Goal: Information Seeking & Learning: Find specific fact

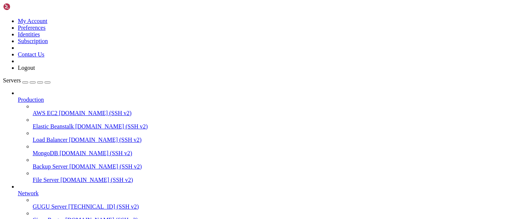
scroll to position [41, 0]
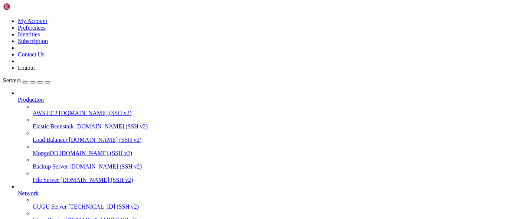
scroll to position [461, 0]
drag, startPoint x: 133, startPoint y: 557, endPoint x: 121, endPoint y: 585, distance: 29.8
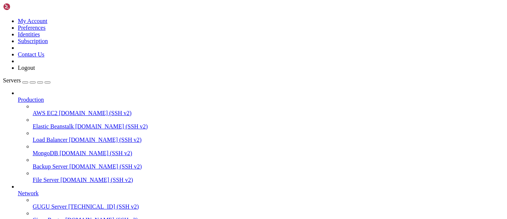
type input "/home"
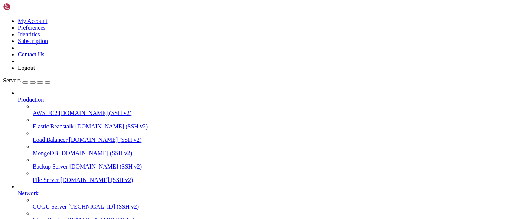
scroll to position [72, 0]
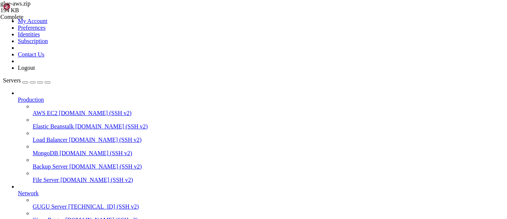
scroll to position [0, 0]
copy x-row "7ac5389fbdcd postgres:15 "docker-entrypoint.s…" About a minute ago Restarting (…"
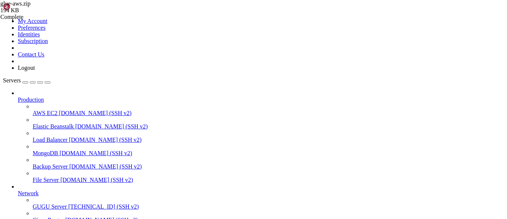
drag, startPoint x: 14, startPoint y: 435, endPoint x: 11, endPoint y: 437, distance: 4.2
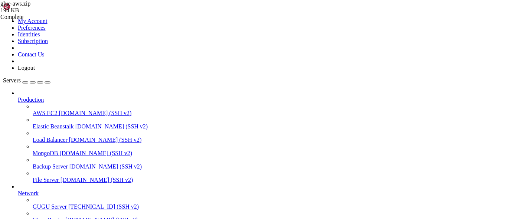
drag, startPoint x: 68, startPoint y: 571, endPoint x: 27, endPoint y: 544, distance: 48.9
drag, startPoint x: 5, startPoint y: 544, endPoint x: 69, endPoint y: 566, distance: 67.2
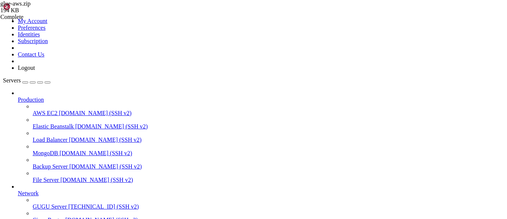
drag, startPoint x: 71, startPoint y: 570, endPoint x: 6, endPoint y: 542, distance: 70.5
copy div "postgres: invalid option -- '[' Try "postgres --help" for more information. Pos…"
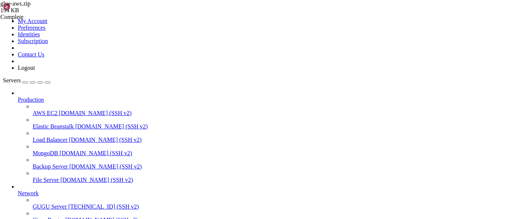
copy span "4131585a08c4"
drag, startPoint x: 108, startPoint y: 492, endPoint x: 77, endPoint y: 496, distance: 30.7
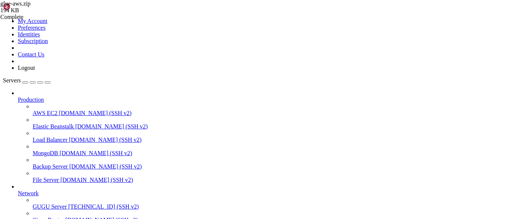
drag, startPoint x: 105, startPoint y: 563, endPoint x: 9, endPoint y: 527, distance: 102.7
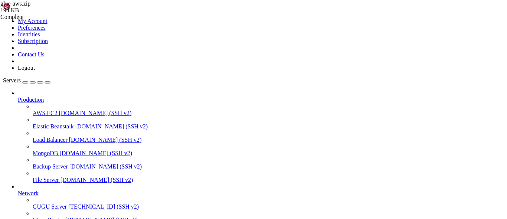
scroll to position [197, 0]
